Goal: Entertainment & Leisure: Consume media (video, audio)

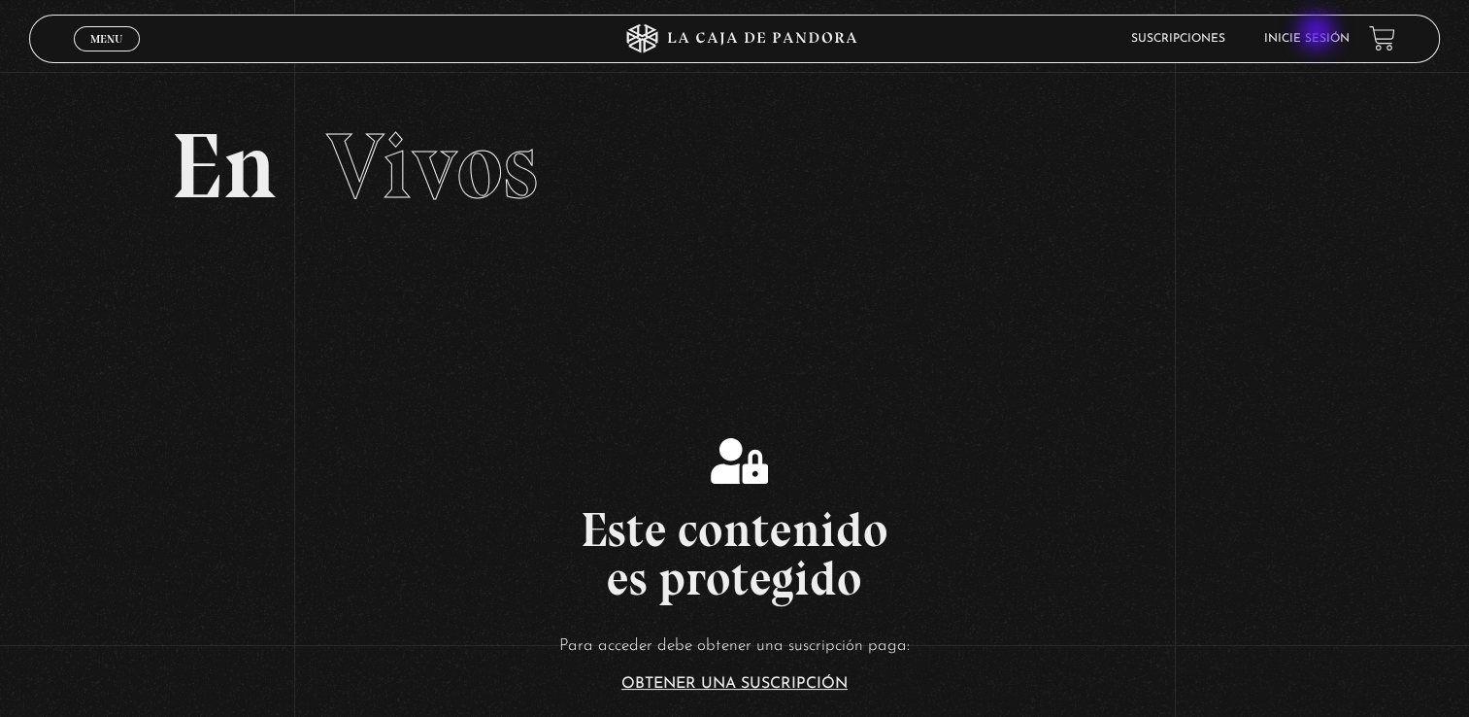
click at [1319, 34] on link "Inicie sesión" at bounding box center [1307, 39] width 85 height 12
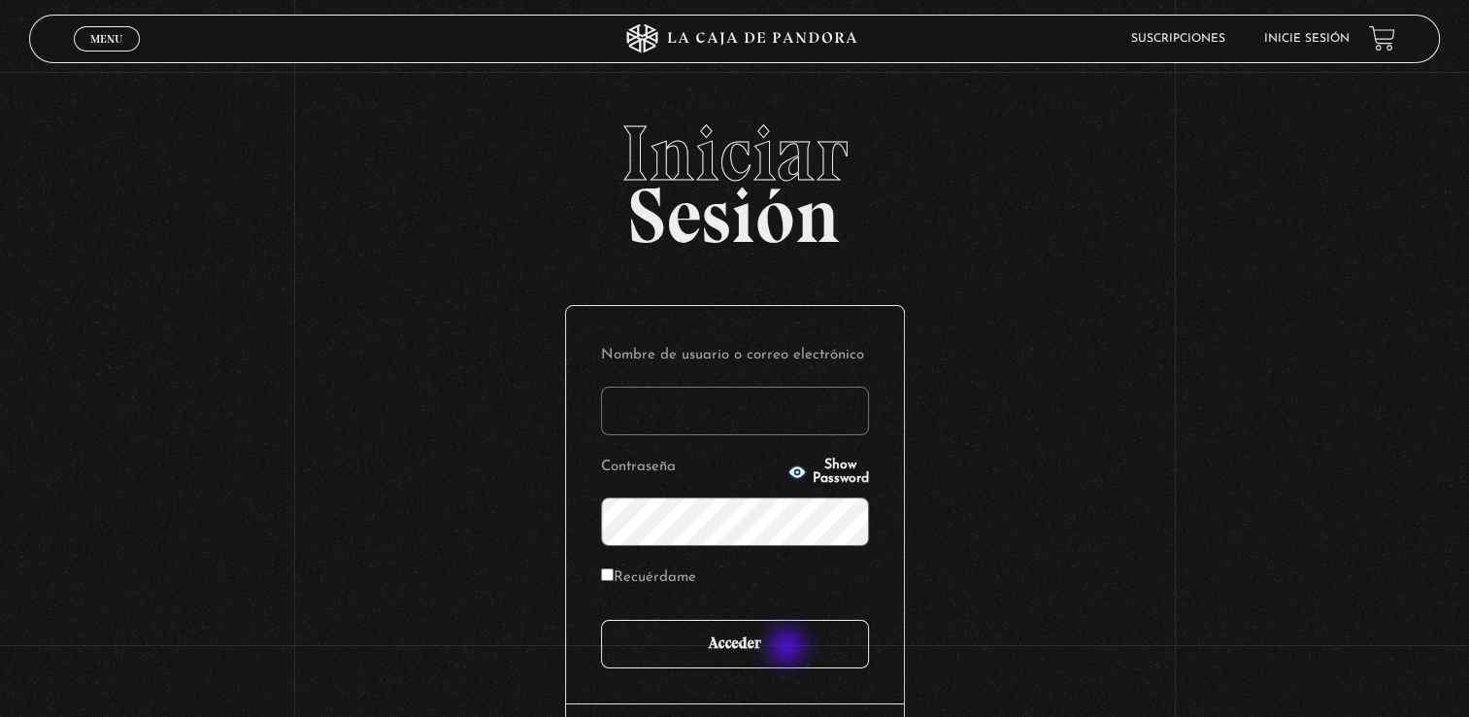
type input "[EMAIL_ADDRESS][DOMAIN_NAME]"
click at [789, 648] on input "Acceder" at bounding box center [735, 644] width 268 height 49
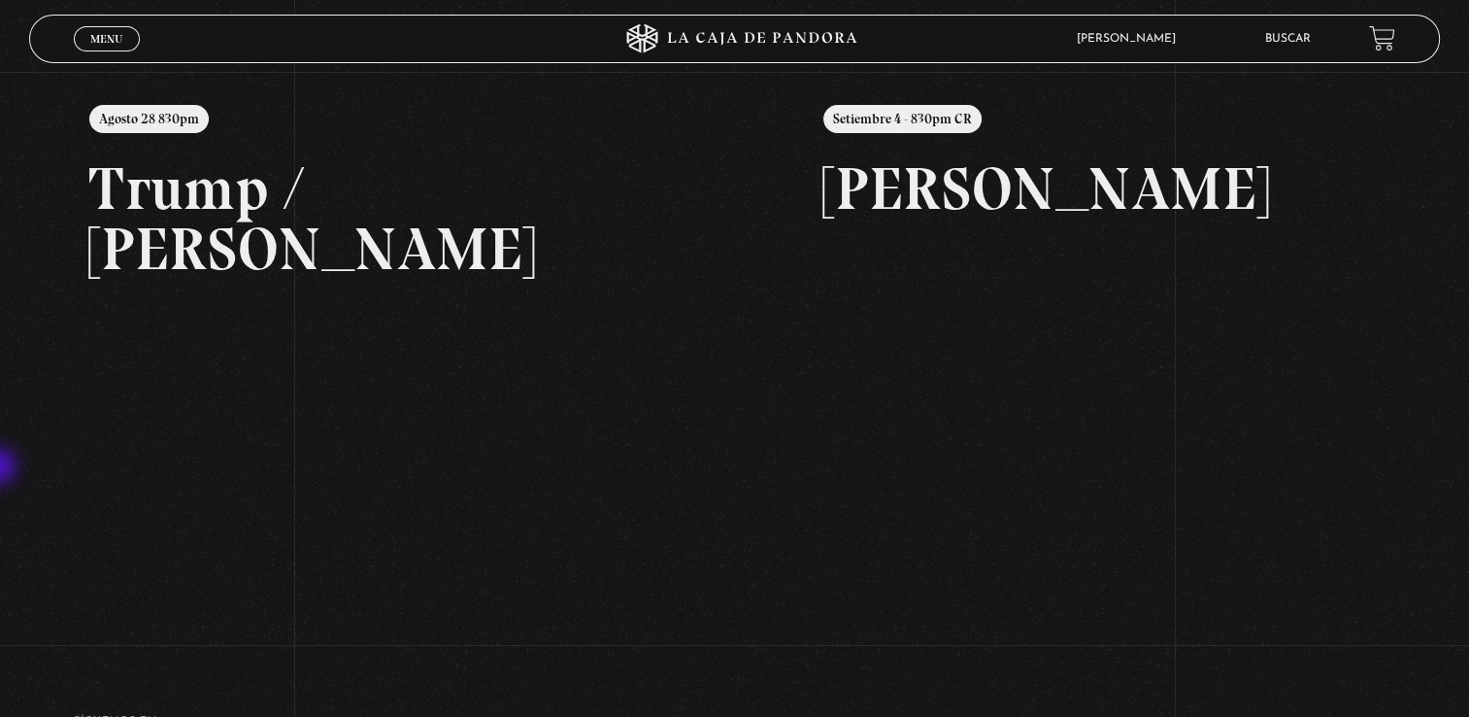
scroll to position [233, 0]
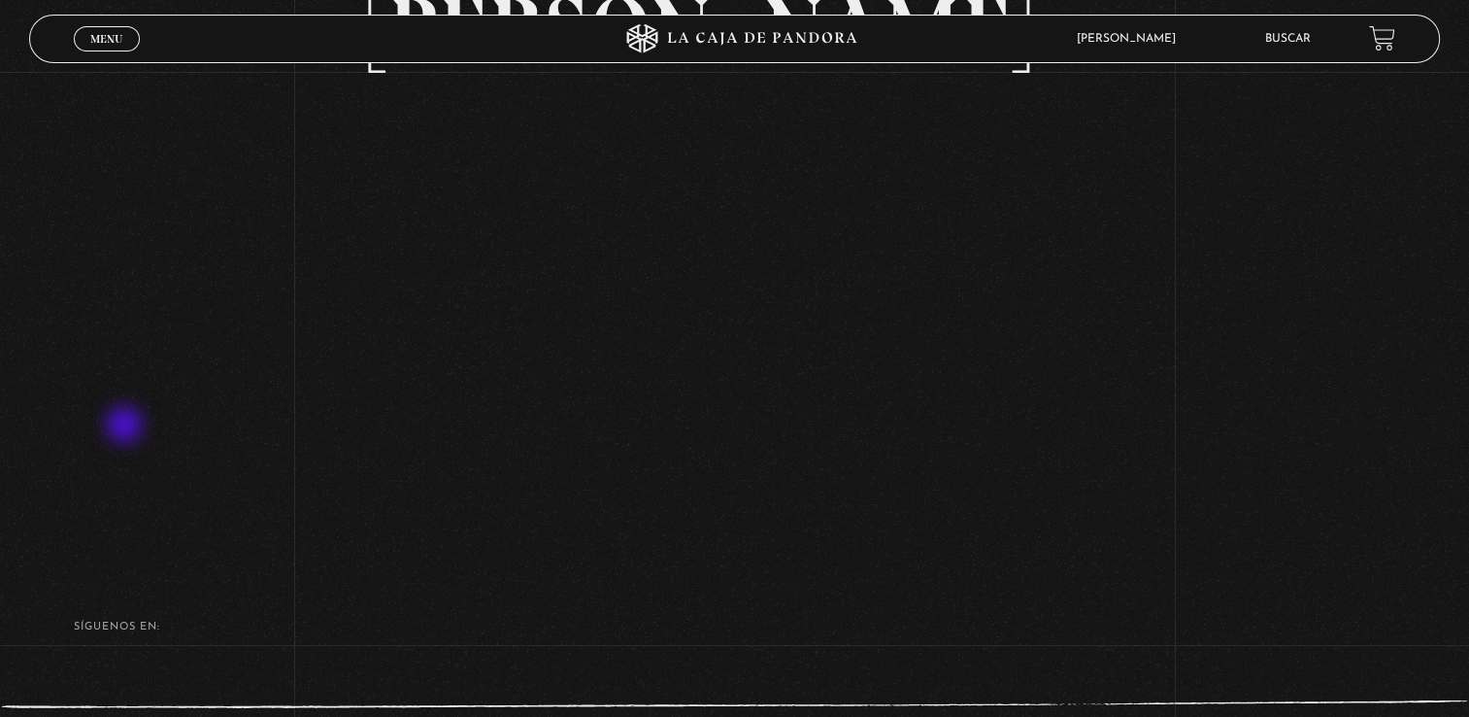
scroll to position [233, 0]
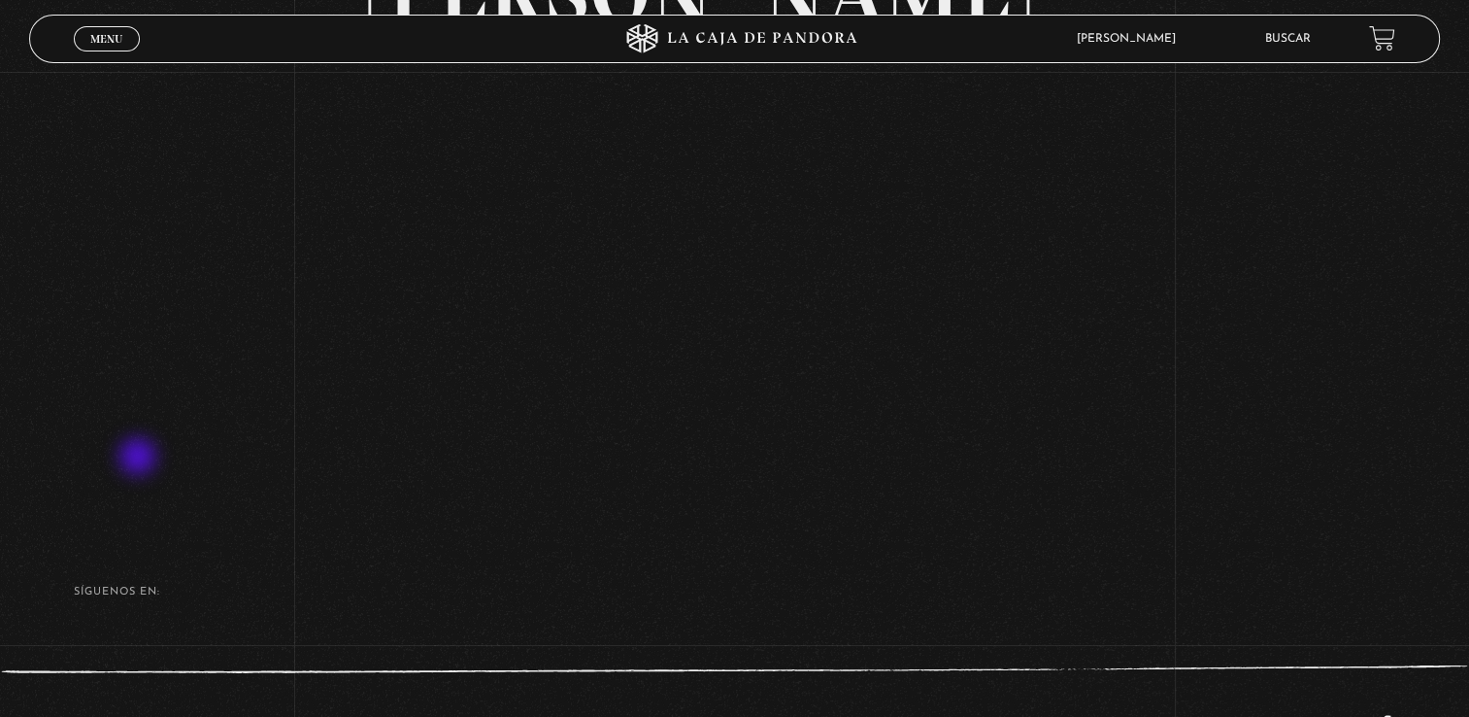
click at [140, 458] on div "Volver Setiembre 4 - 830pm CR [PERSON_NAME]" at bounding box center [734, 179] width 1469 height 680
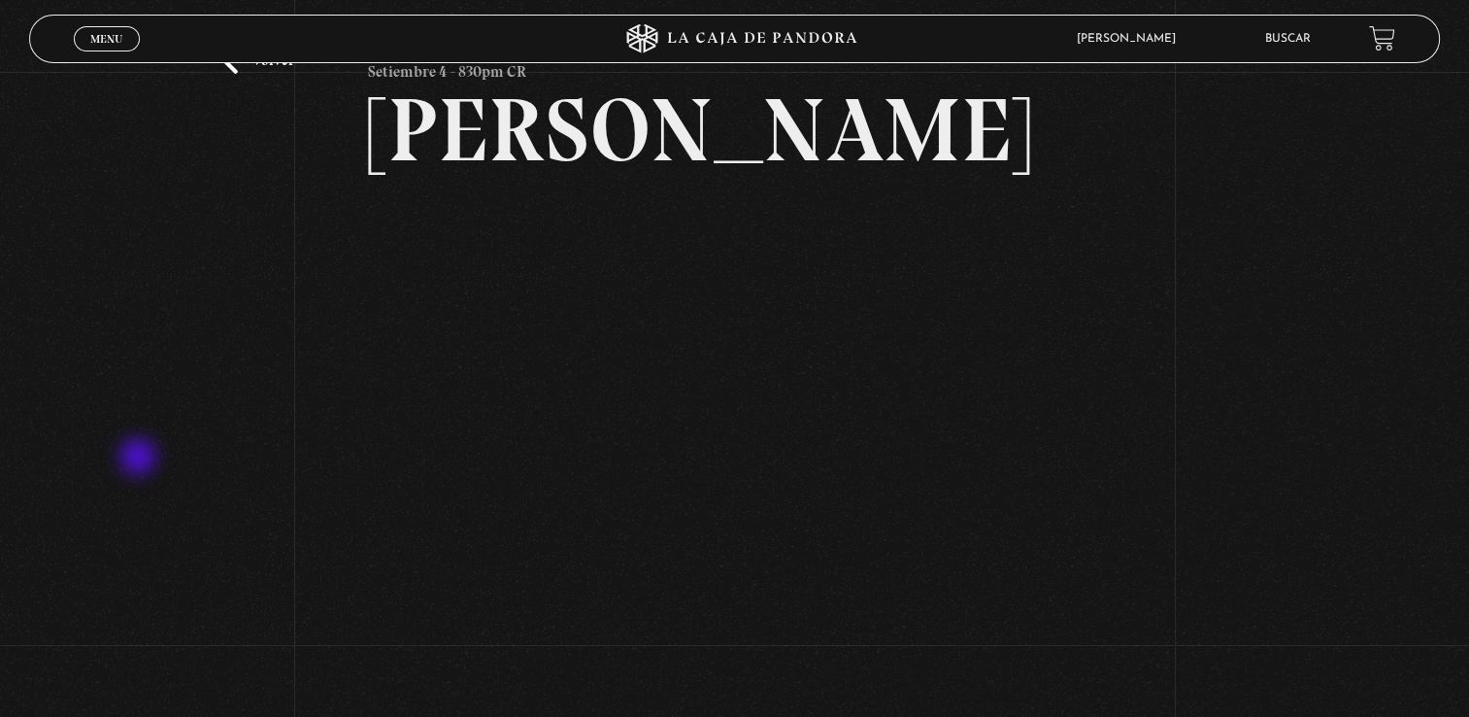
scroll to position [95, 0]
